Goal: Information Seeking & Learning: Learn about a topic

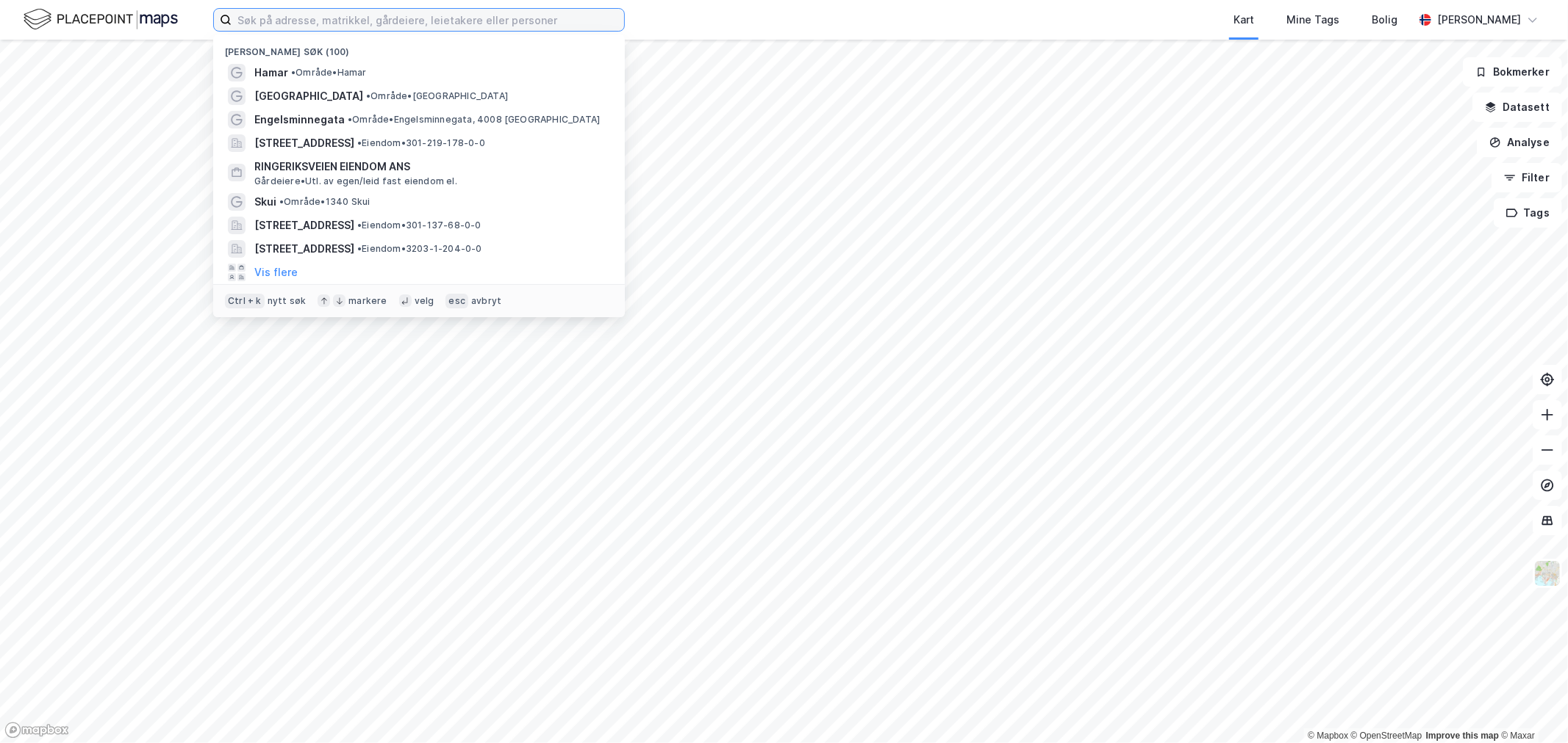
click at [403, 24] on input at bounding box center [427, 19] width 393 height 22
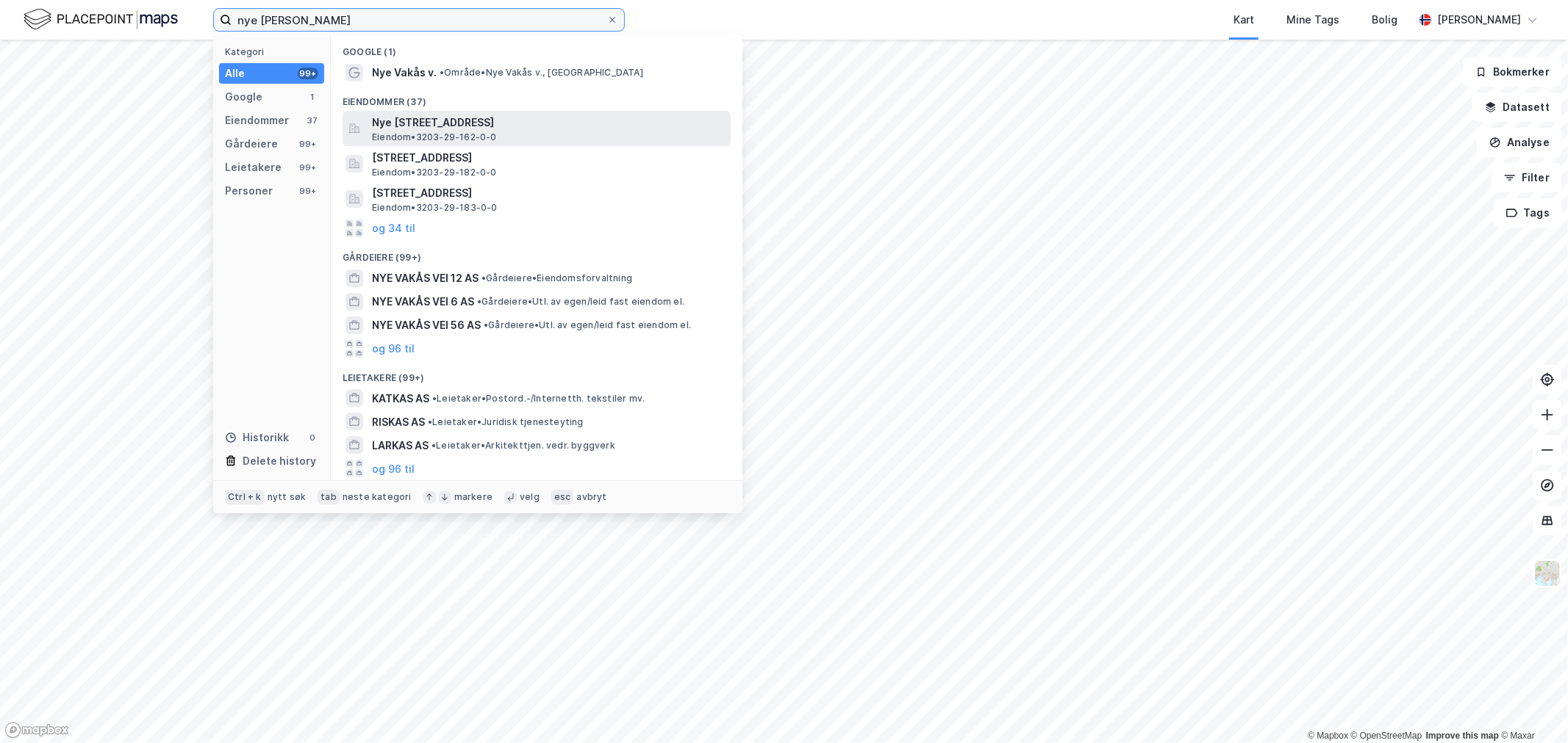
type input "nye [PERSON_NAME]"
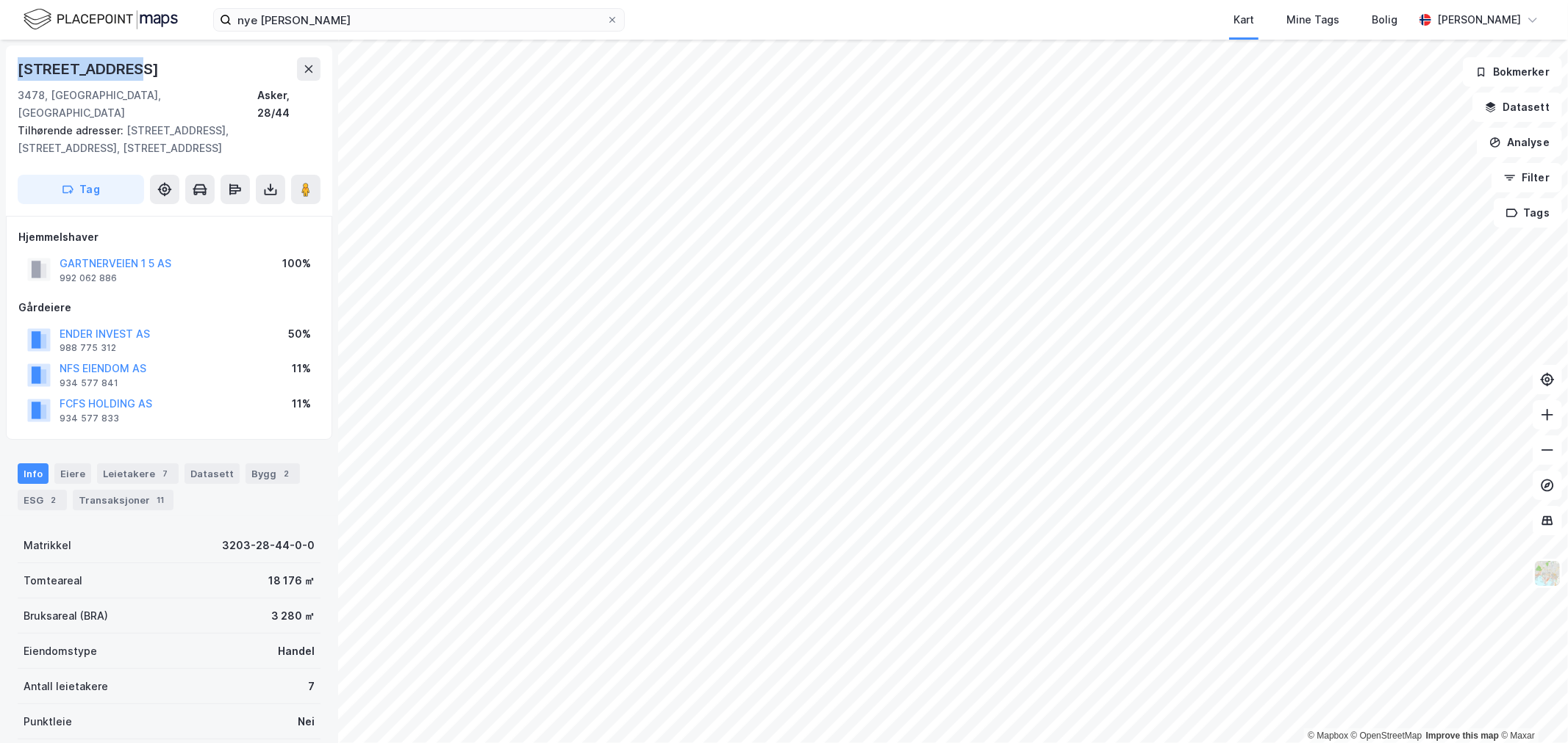
drag, startPoint x: 133, startPoint y: 71, endPoint x: 19, endPoint y: 74, distance: 114.0
click at [19, 74] on div "[STREET_ADDRESS]" at bounding box center [169, 69] width 302 height 24
click at [138, 71] on div "[STREET_ADDRESS]" at bounding box center [169, 69] width 302 height 24
drag, startPoint x: 177, startPoint y: 235, endPoint x: 62, endPoint y: 246, distance: 115.5
click at [62, 252] on div "GARTNERVEIEN 1 5 AS 992 062 886 100%" at bounding box center [169, 269] width 302 height 35
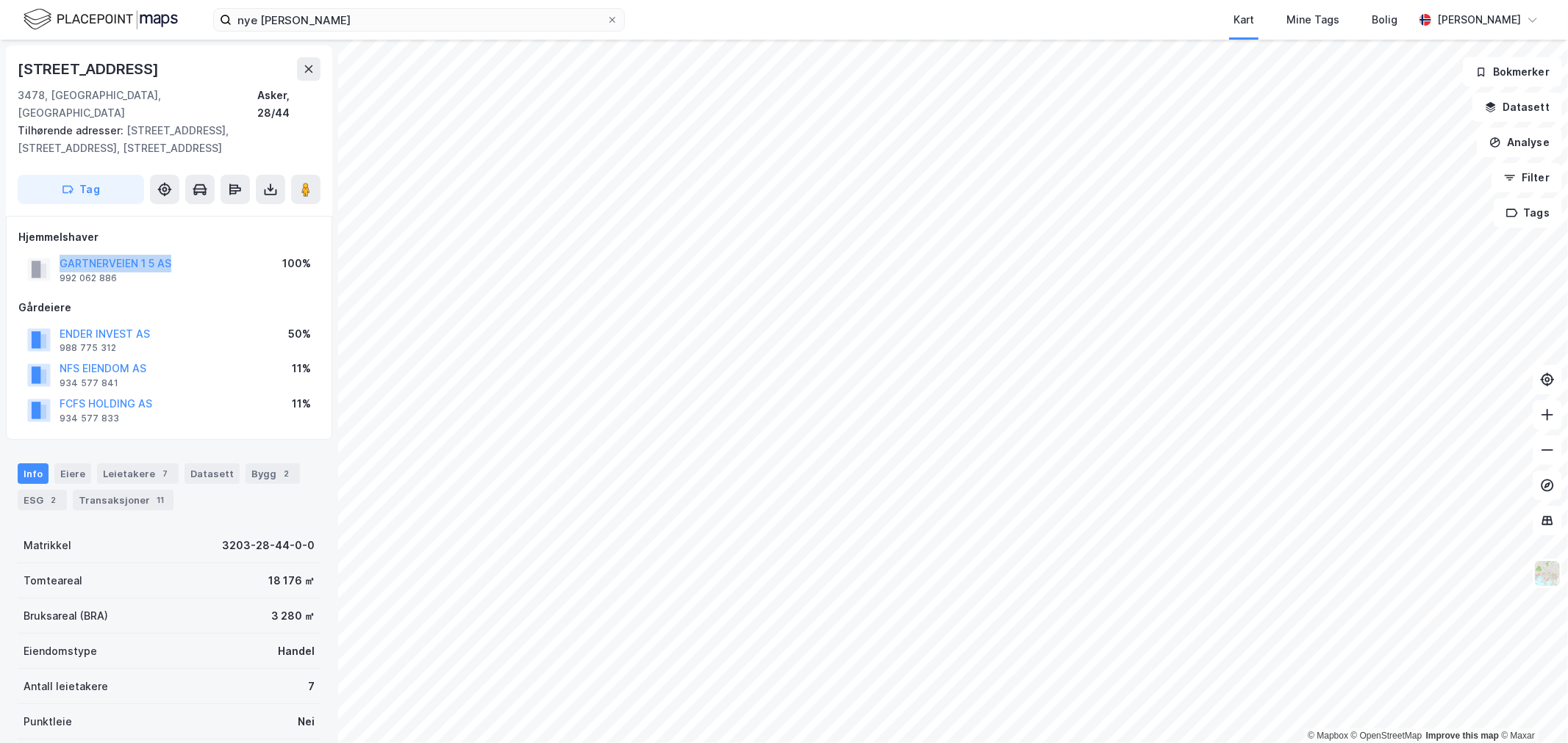
copy button "GARTNERVEIEN 1 5 AS"
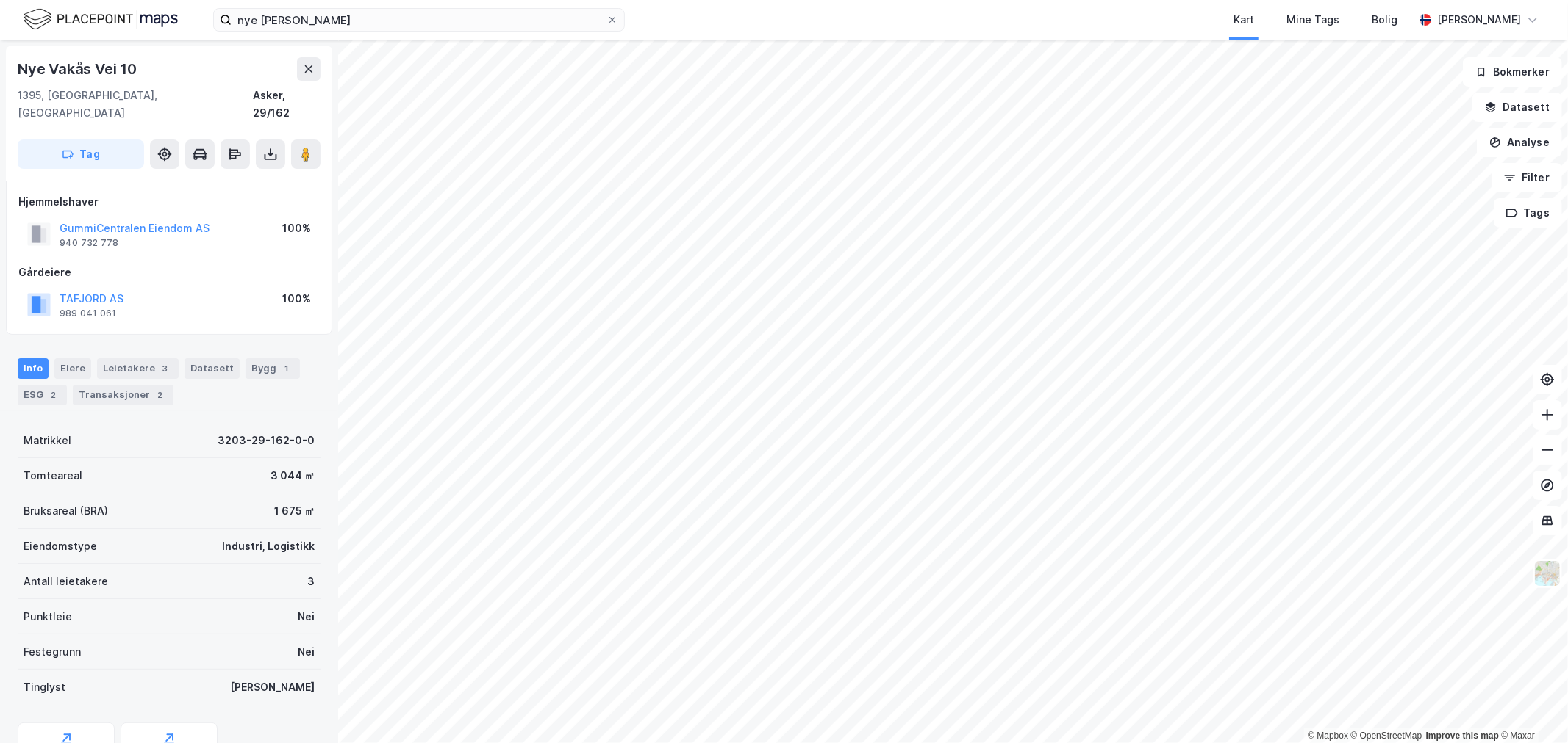
scroll to position [56, 0]
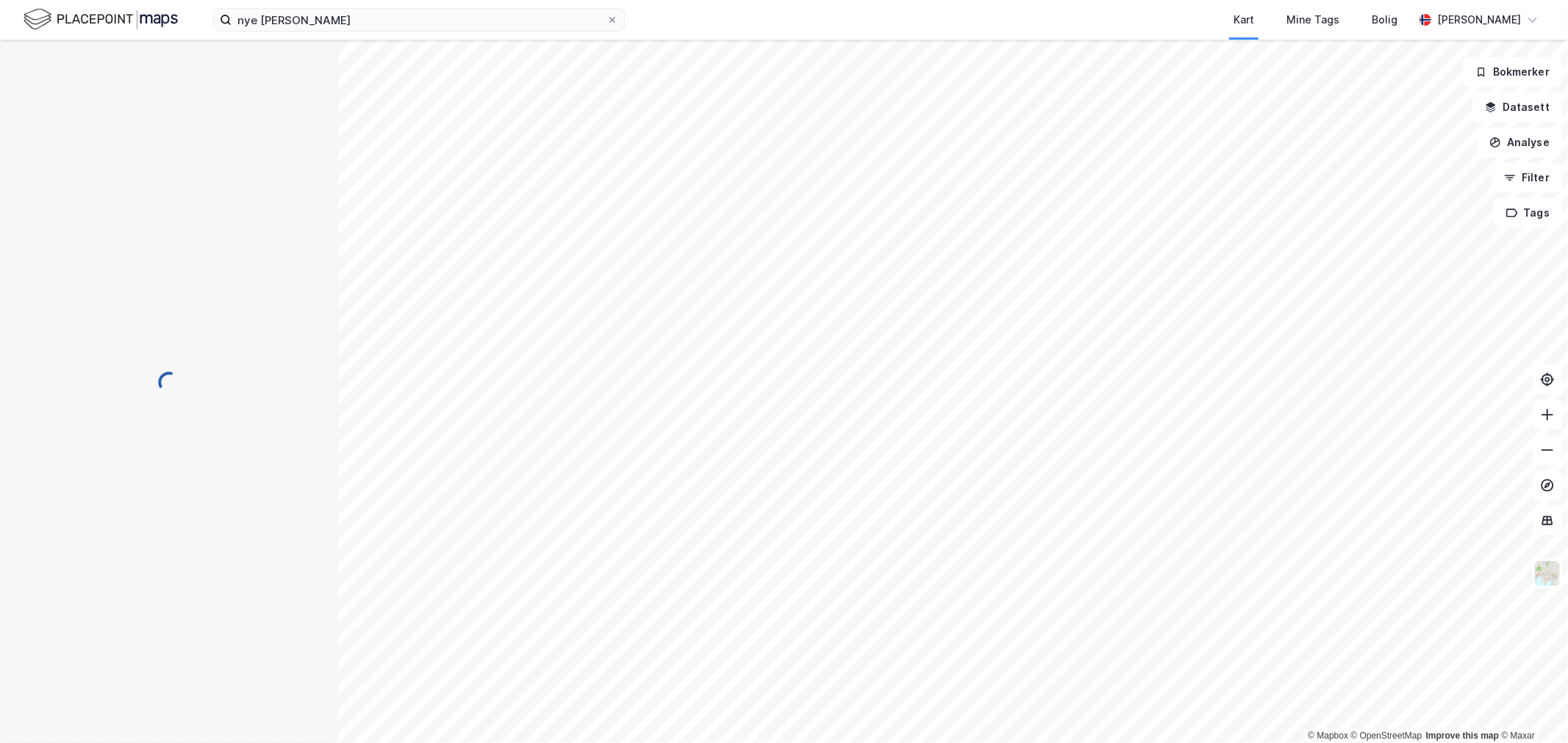
scroll to position [56, 0]
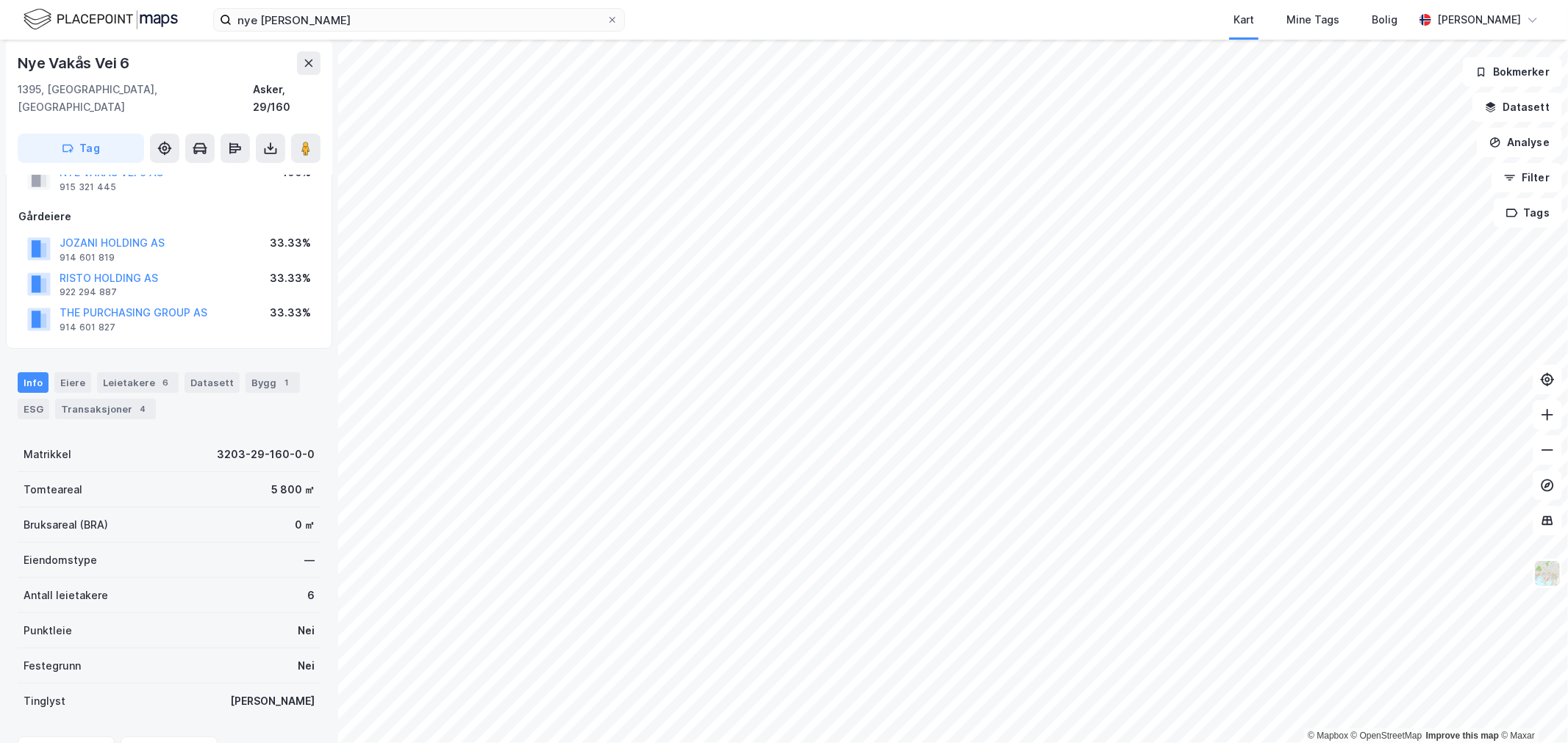
scroll to position [56, 0]
